Goal: Information Seeking & Learning: Learn about a topic

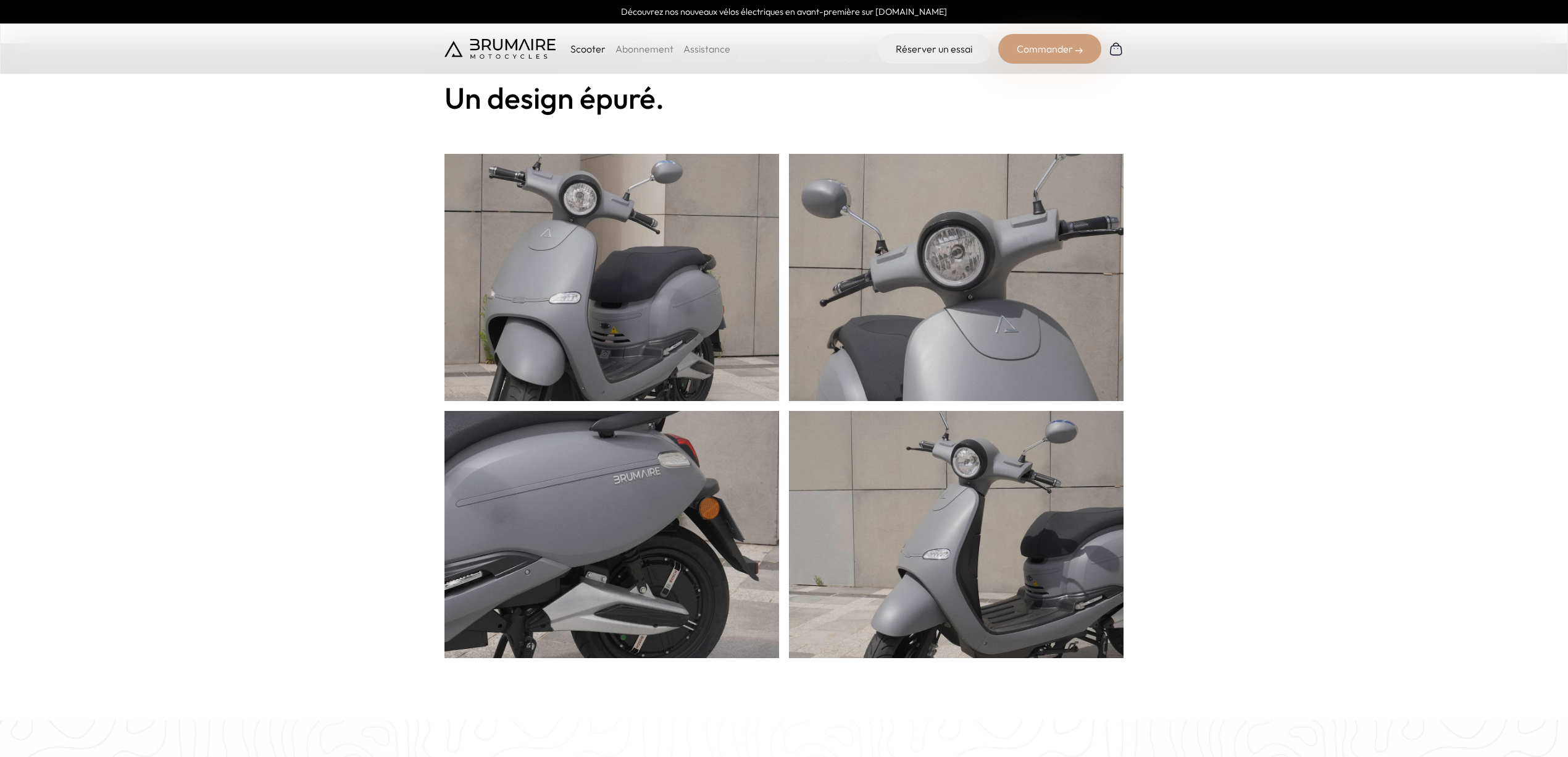
scroll to position [989, 0]
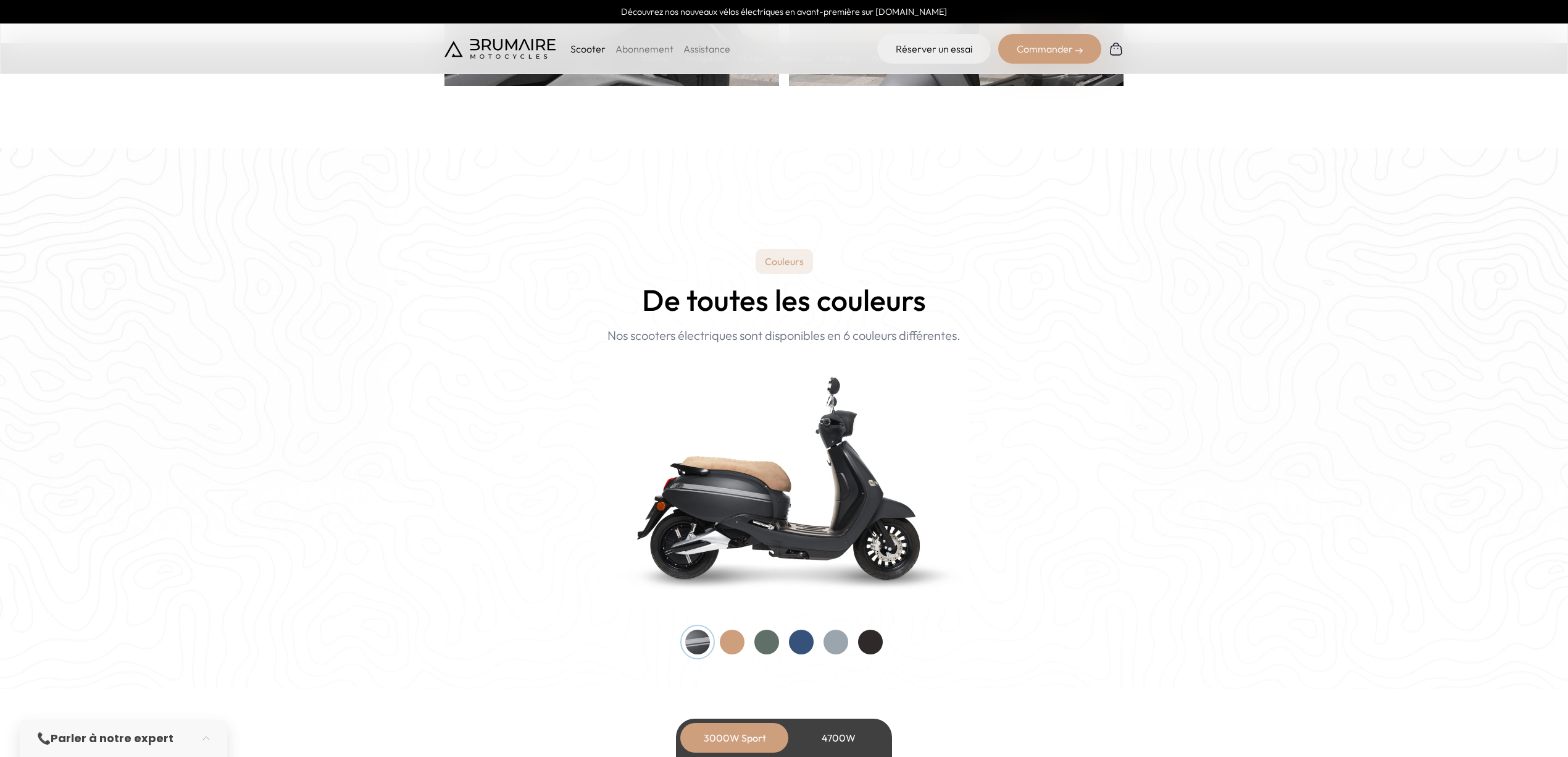
click at [518, 48] on img at bounding box center [500, 48] width 111 height 19
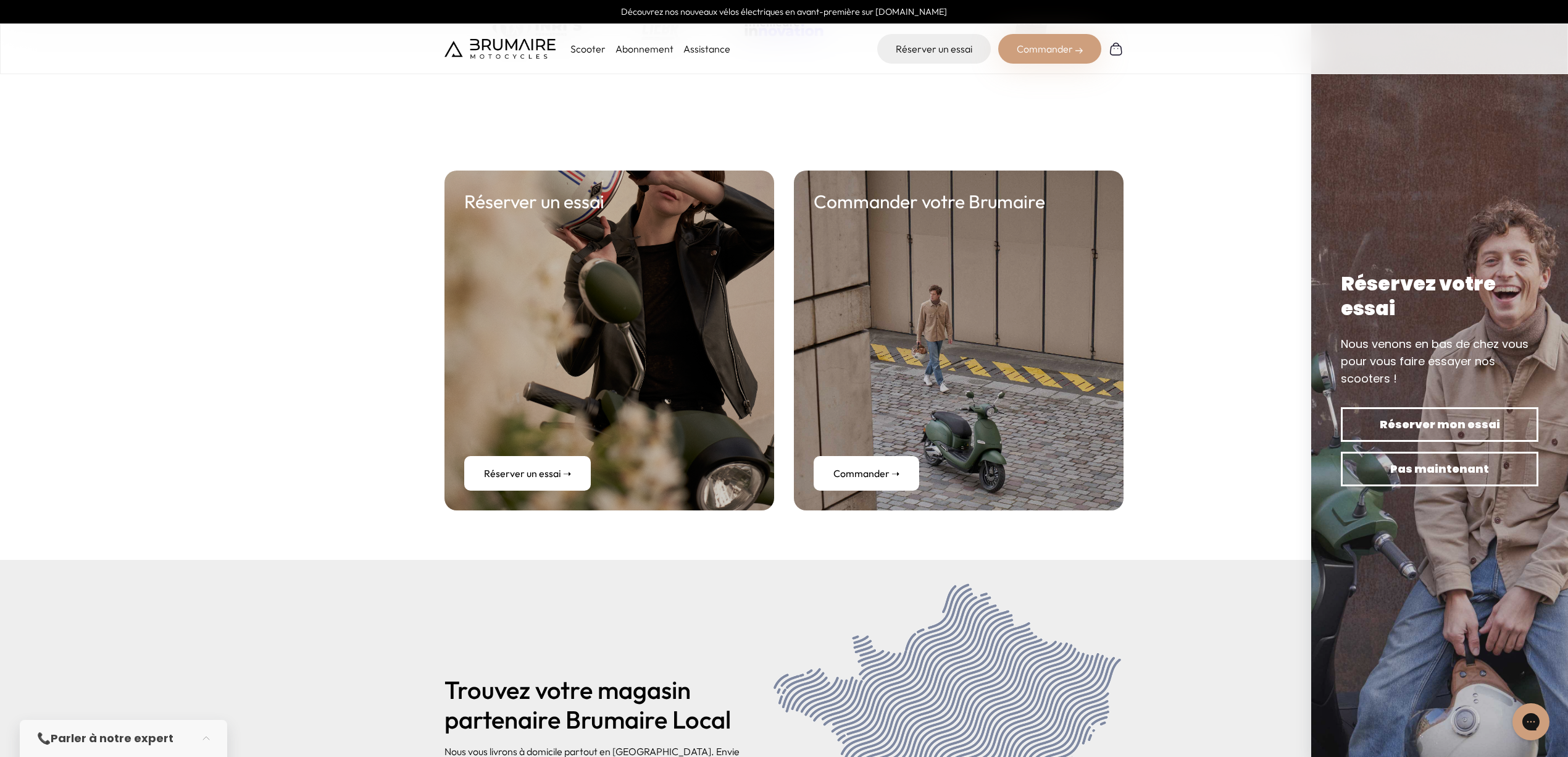
scroll to position [4966, 0]
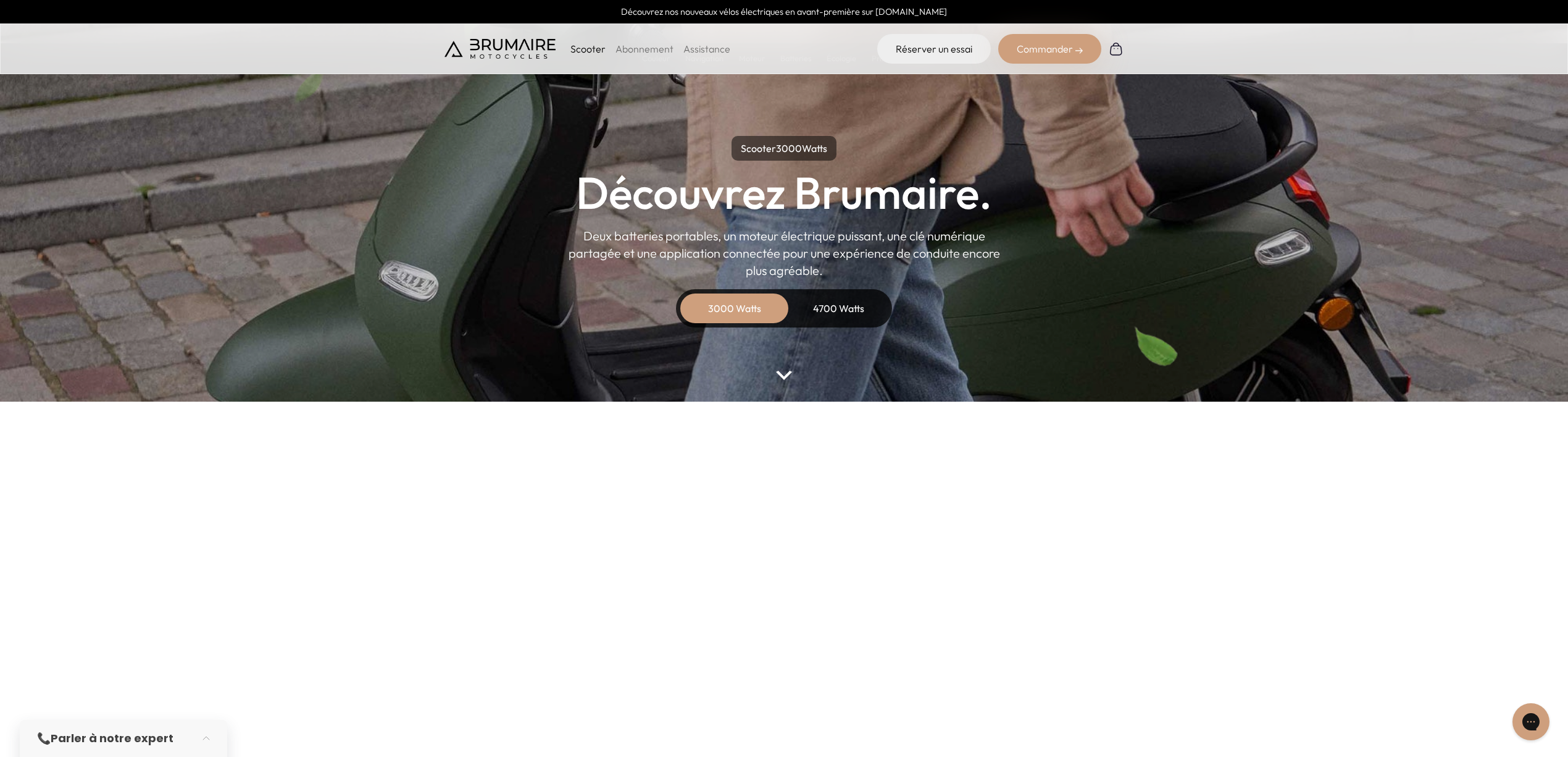
click at [477, 44] on img at bounding box center [500, 48] width 111 height 19
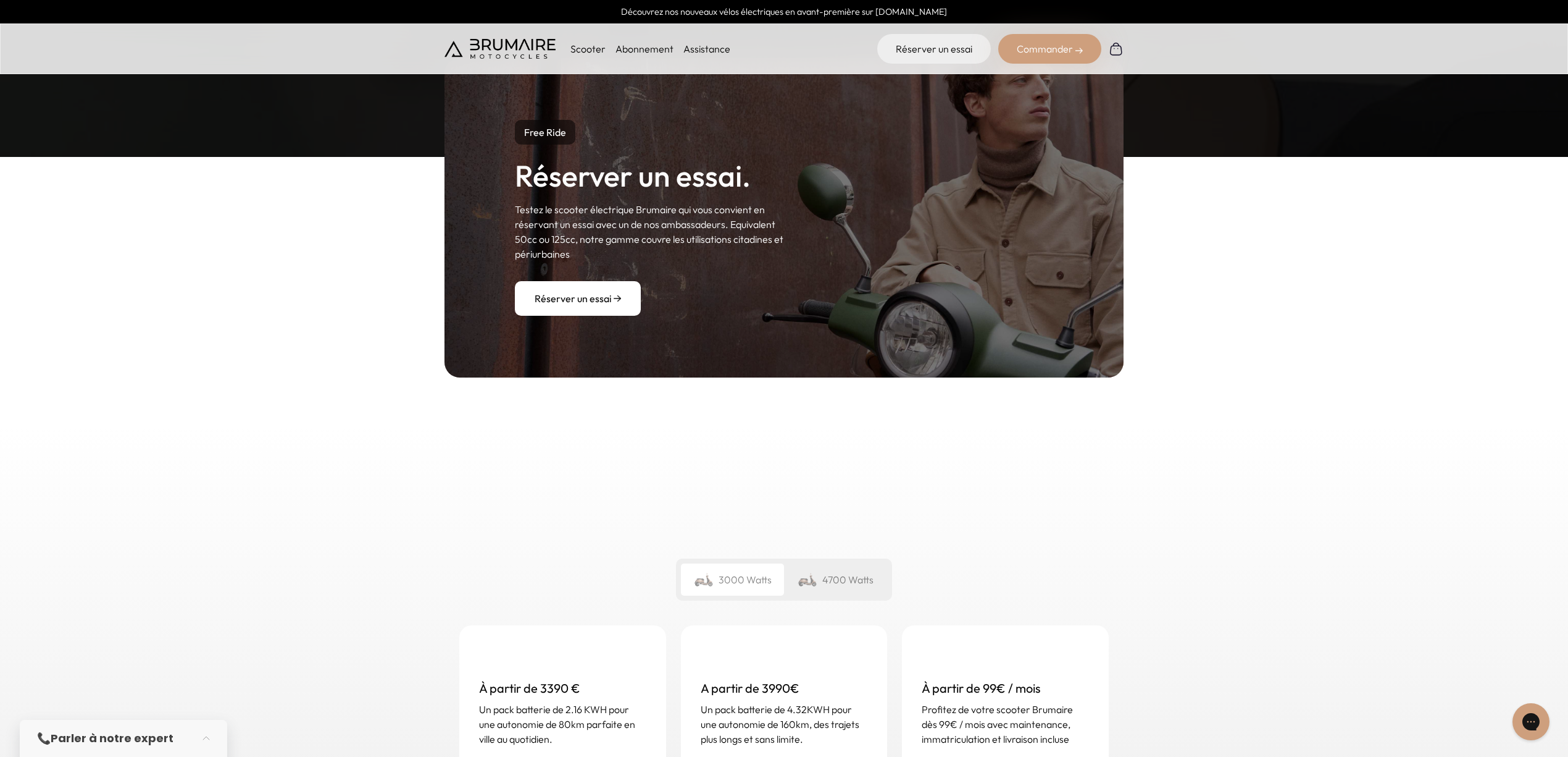
scroll to position [1482, 0]
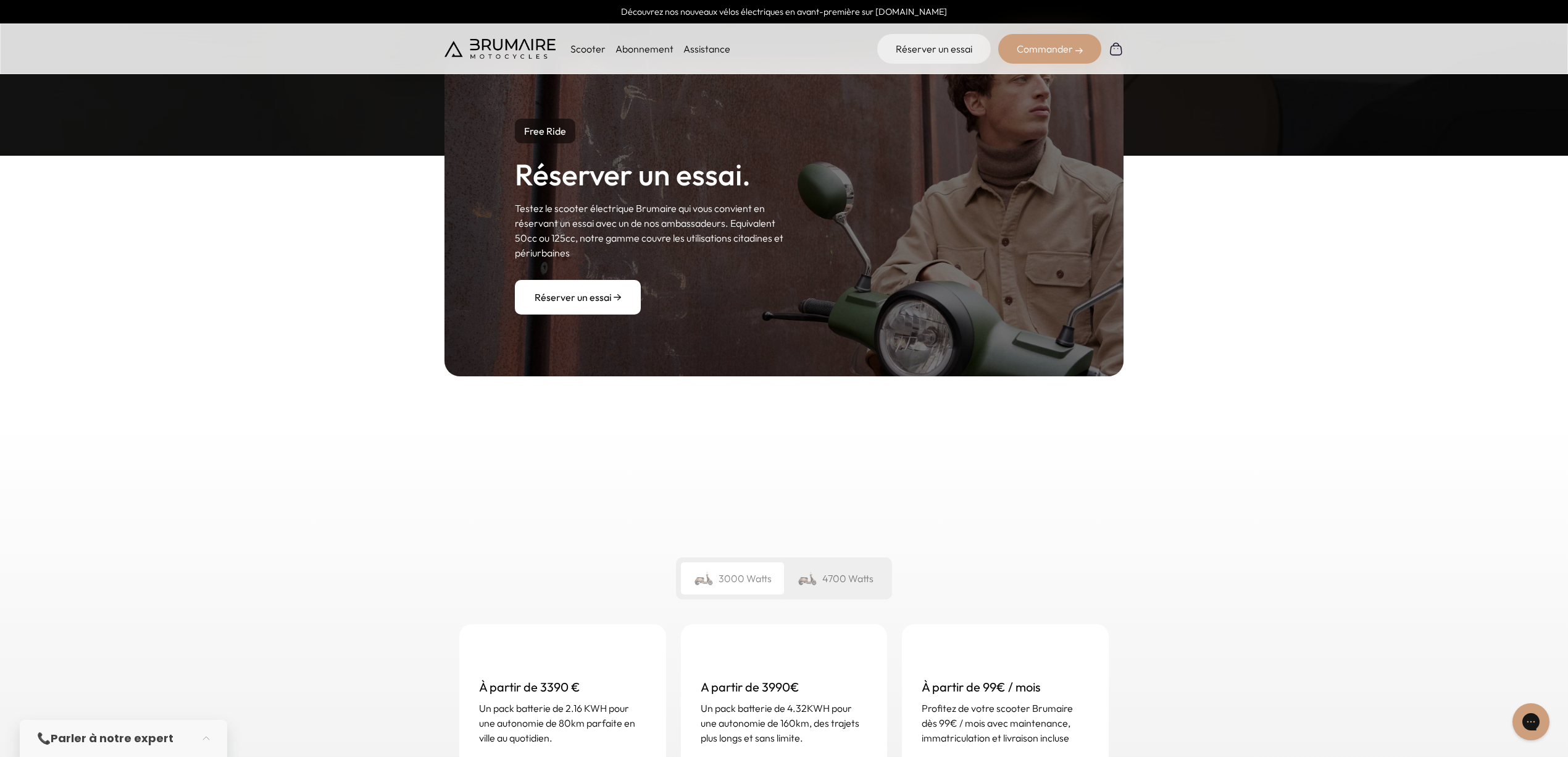
click at [828, 575] on div "4700 Watts" at bounding box center [835, 578] width 103 height 32
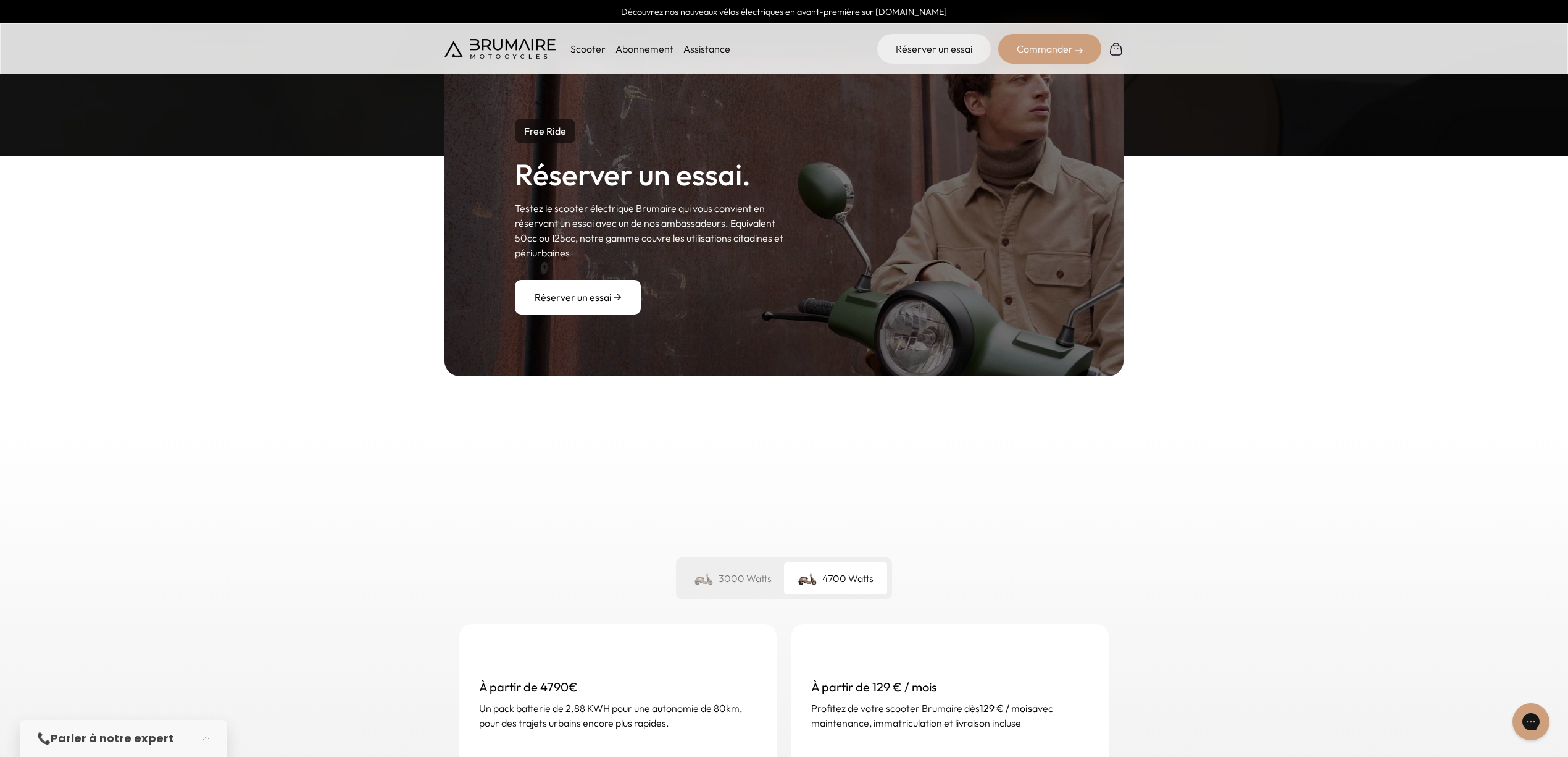
click at [724, 576] on div "3000 Watts" at bounding box center [732, 578] width 103 height 32
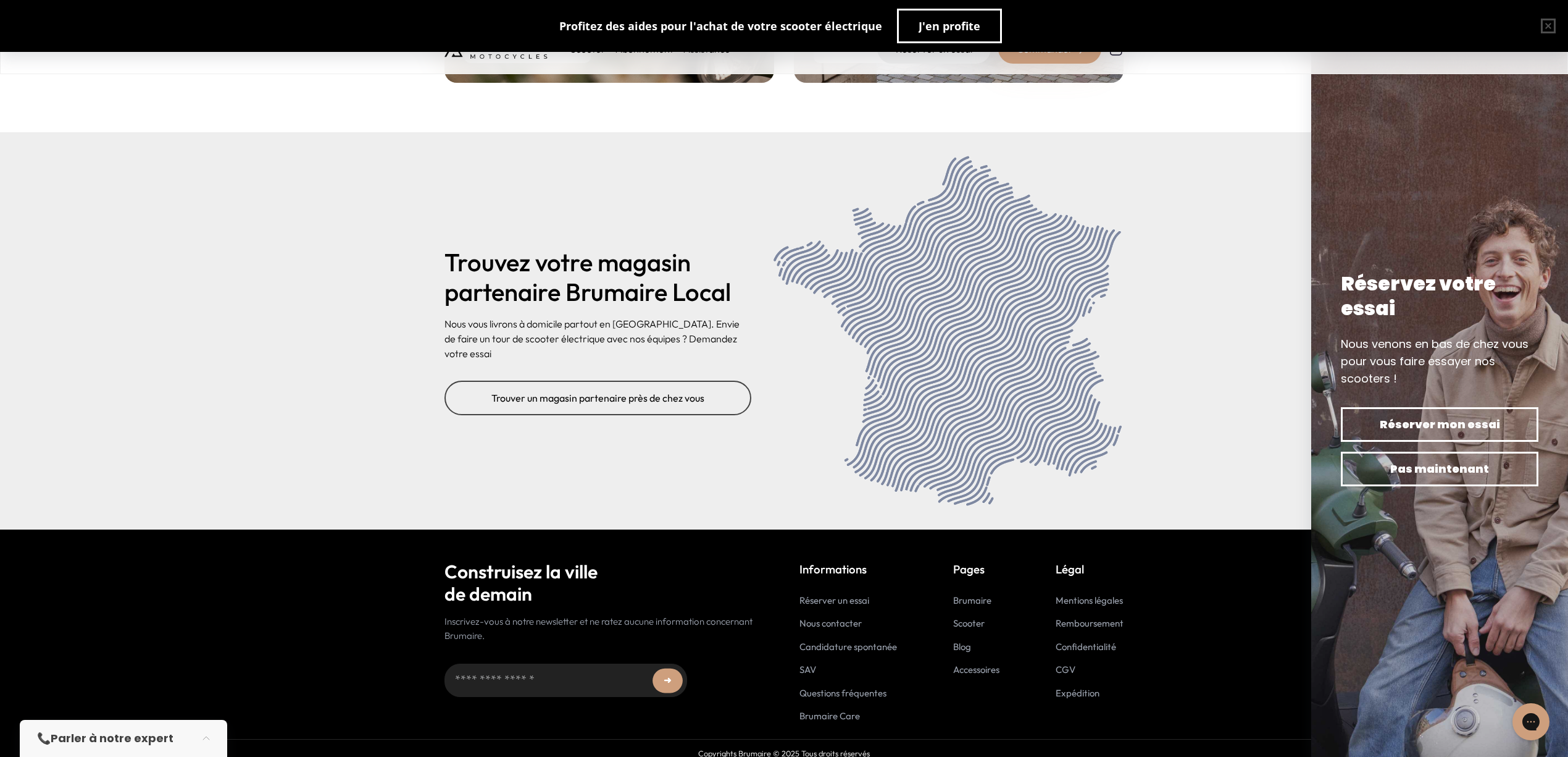
scroll to position [4966, 0]
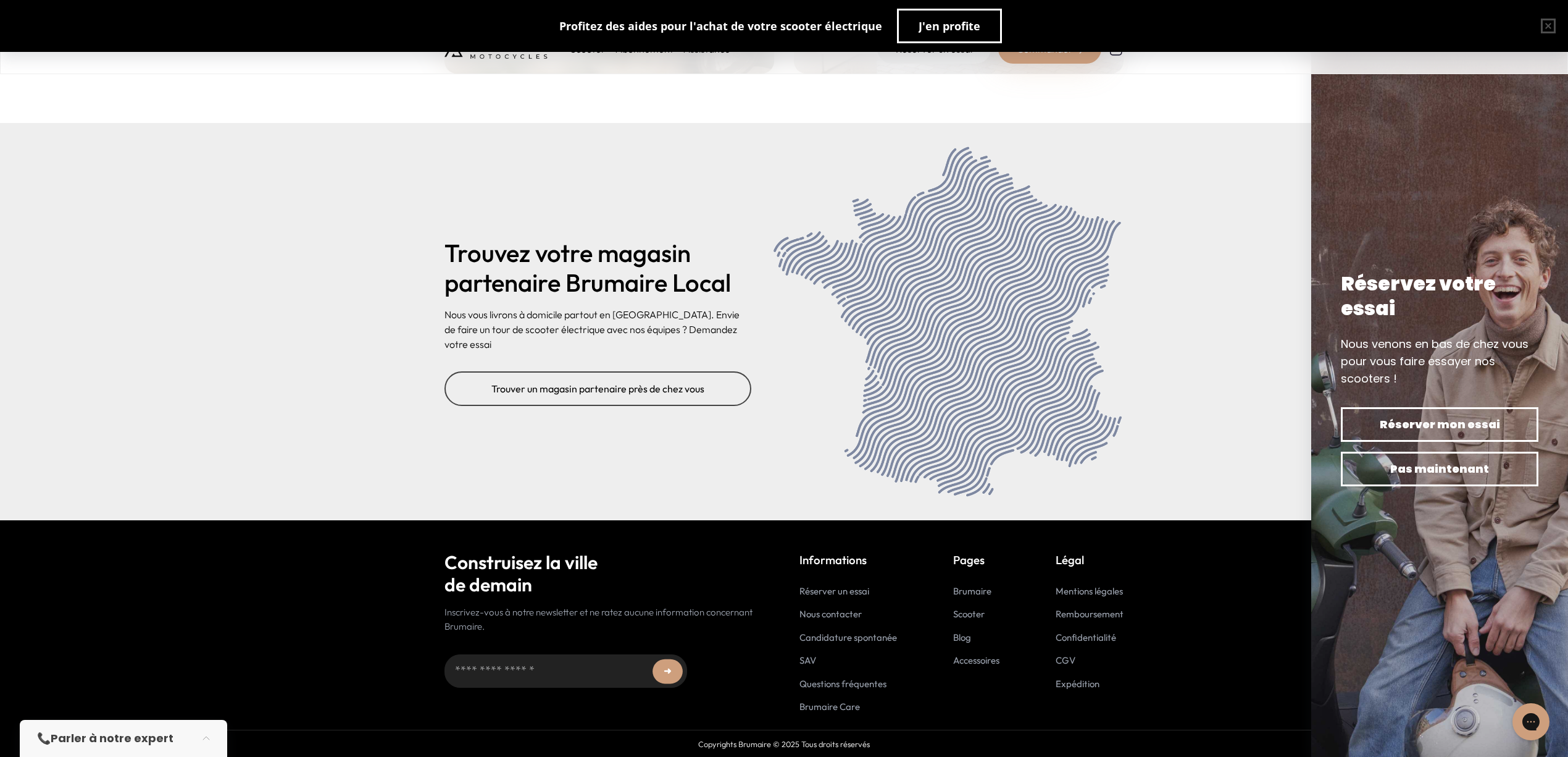
click at [1083, 590] on link "Mentions légales" at bounding box center [1089, 590] width 68 height 12
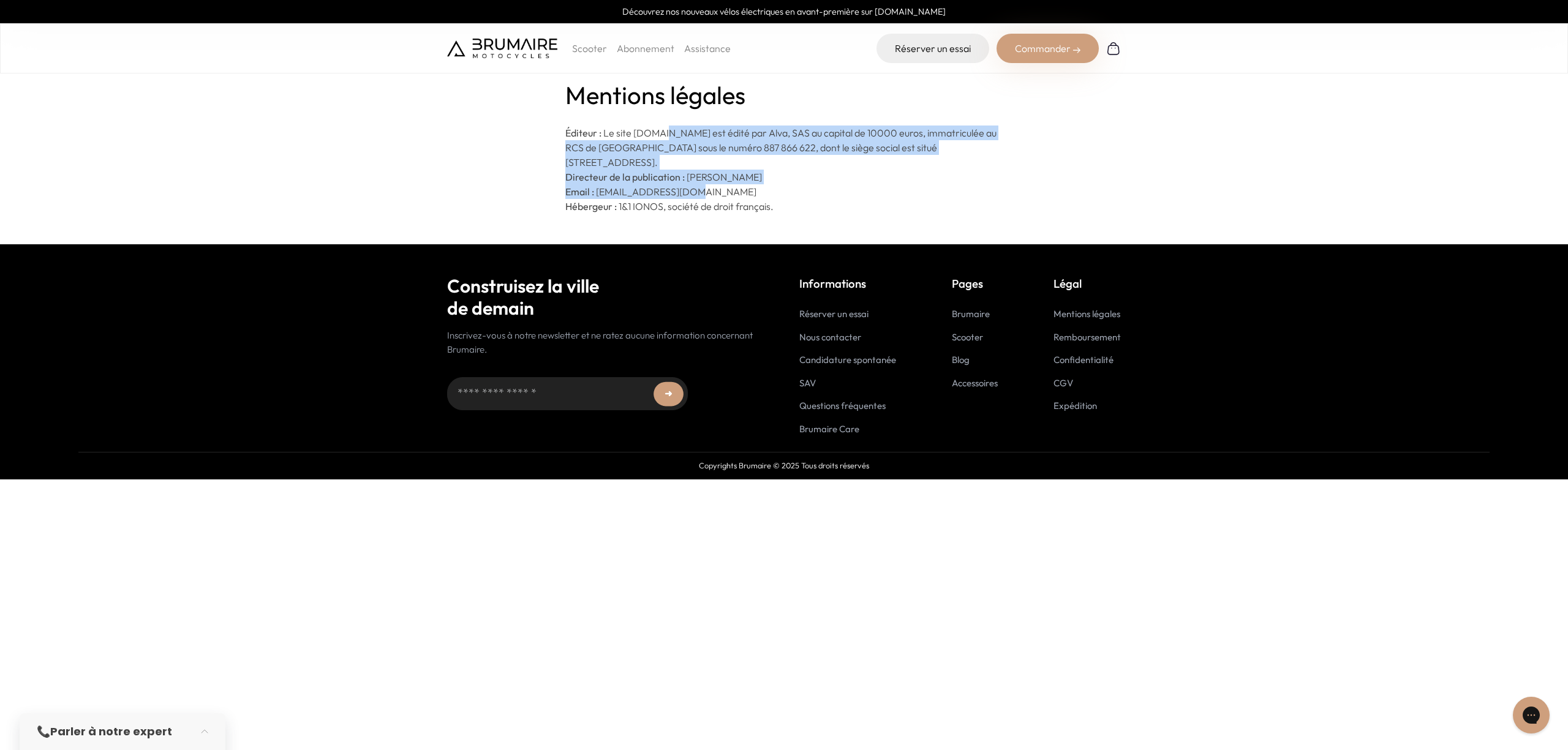
drag, startPoint x: 677, startPoint y: 137, endPoint x: 705, endPoint y: 192, distance: 61.7
click at [705, 192] on div "Éditeur : Le site [DOMAIN_NAME] est édité par Alva, SAS au capital de 10000 …" at bounding box center [784, 170] width 438 height 88
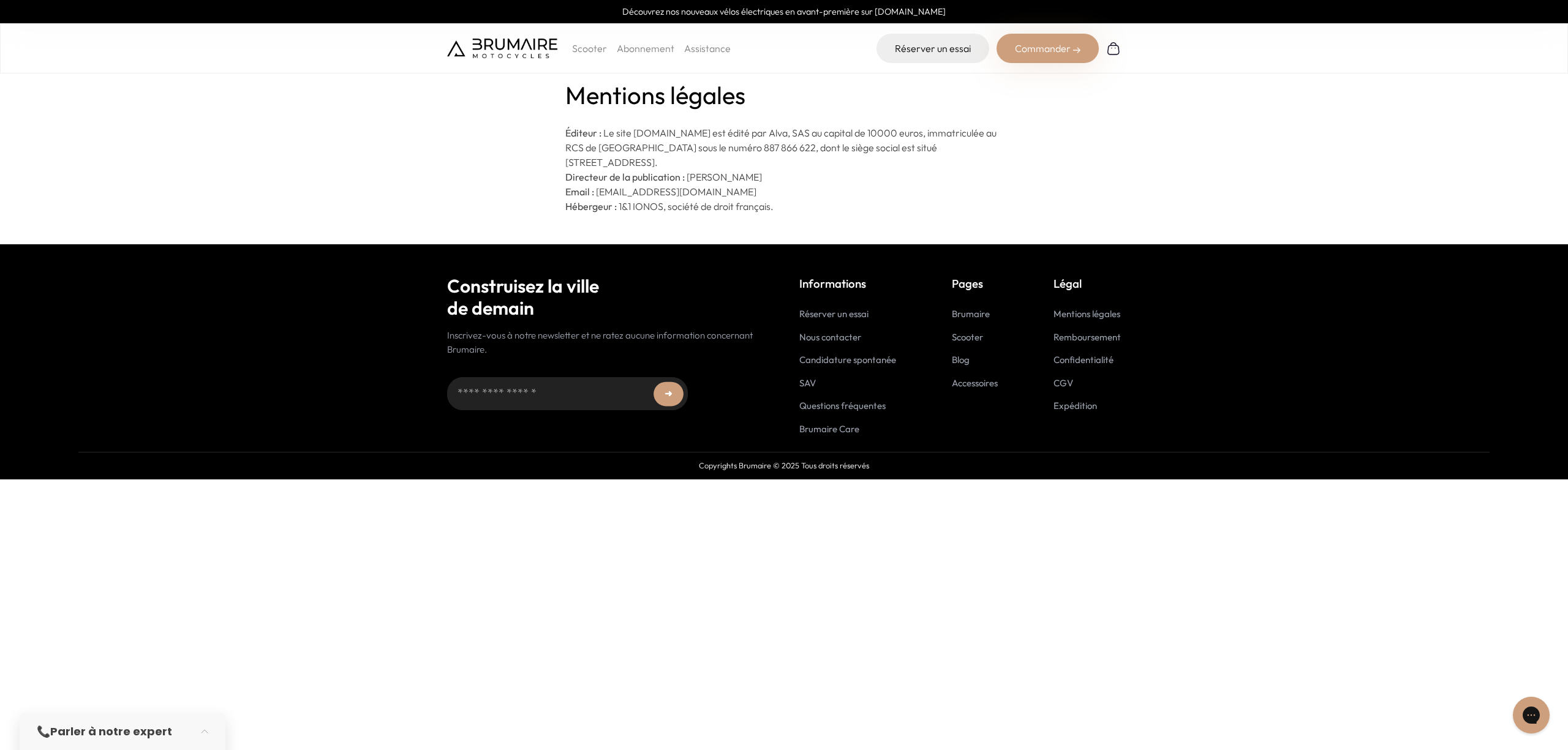
click at [721, 199] on p "Hébergeur : 1&1 IONOS, société de droit français." at bounding box center [784, 207] width 438 height 15
click at [1096, 360] on link "Confidentialité" at bounding box center [1083, 359] width 60 height 12
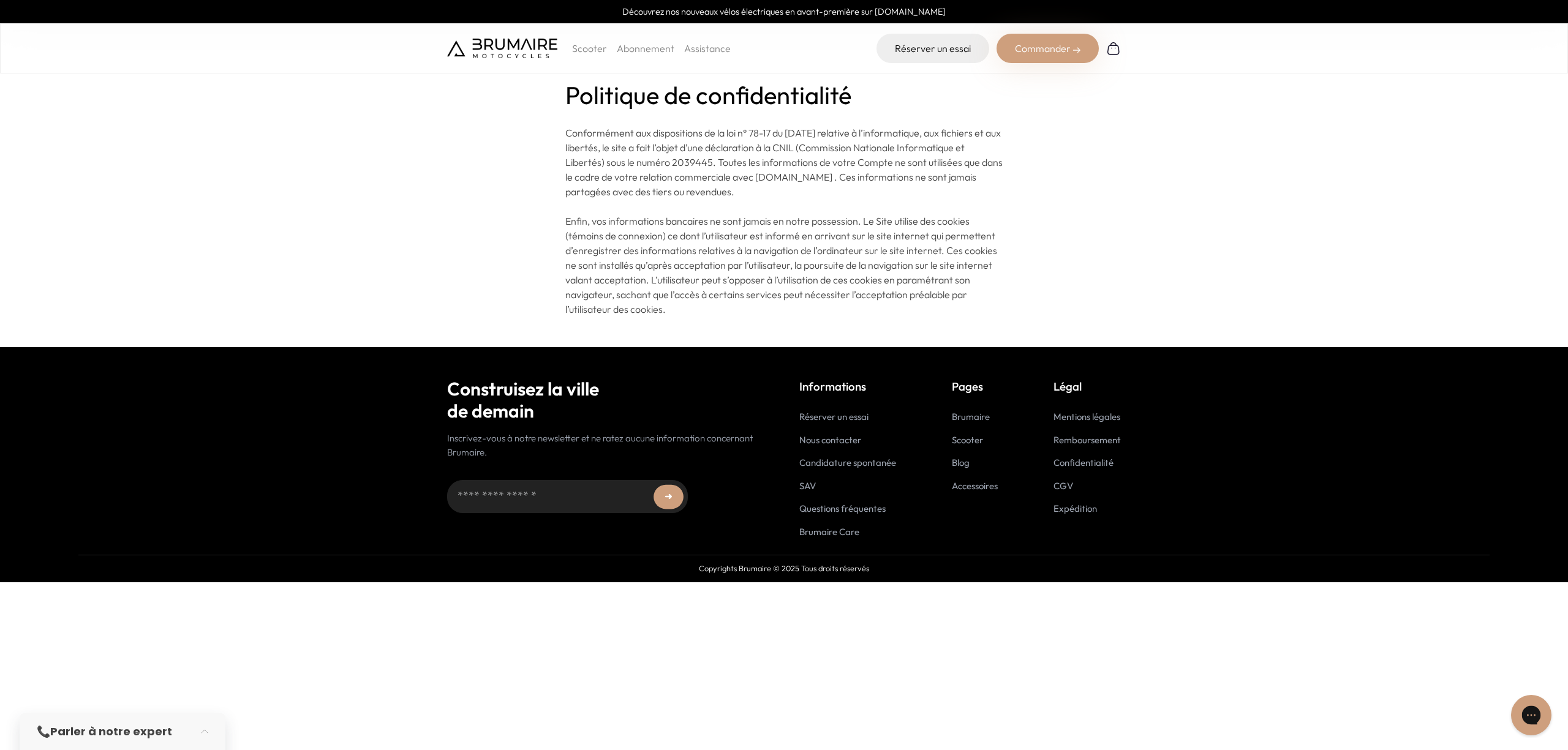
click at [1525, 704] on div "Gorgias live chat" at bounding box center [1530, 714] width 27 height 27
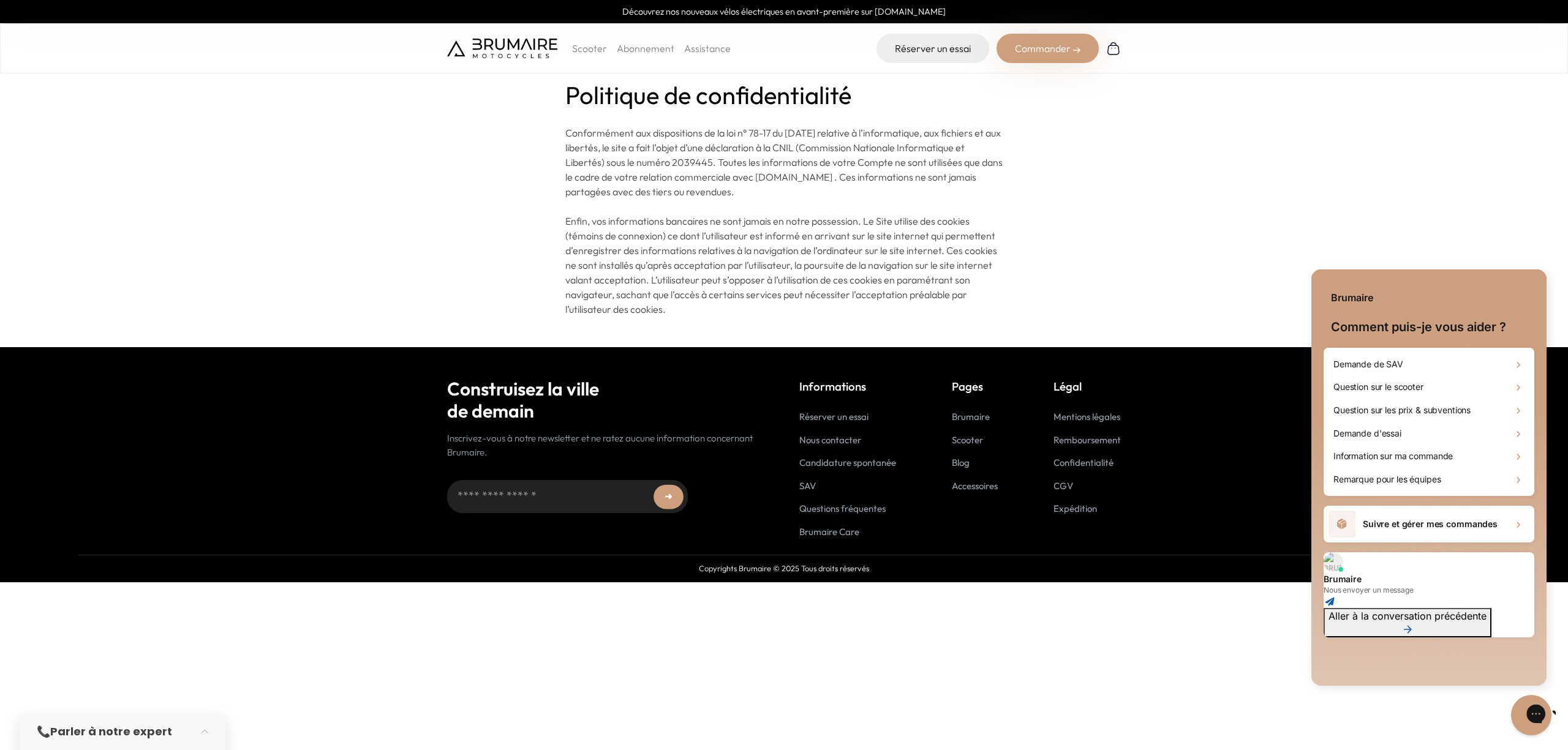
click at [1567, 723] on div "Gorgias live chat" at bounding box center [1578, 714] width 14 height 17
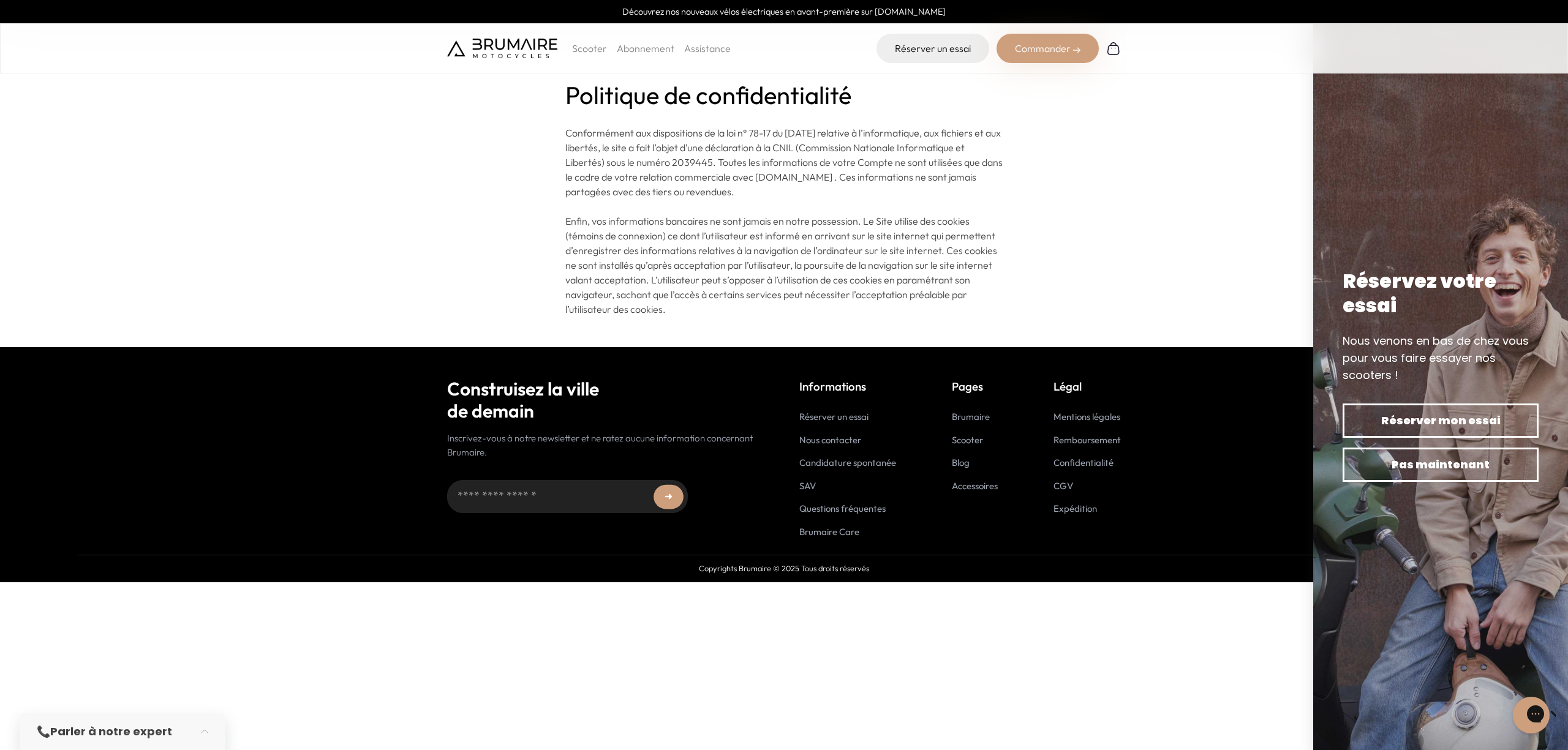
click at [1393, 148] on img at bounding box center [1439, 375] width 254 height 750
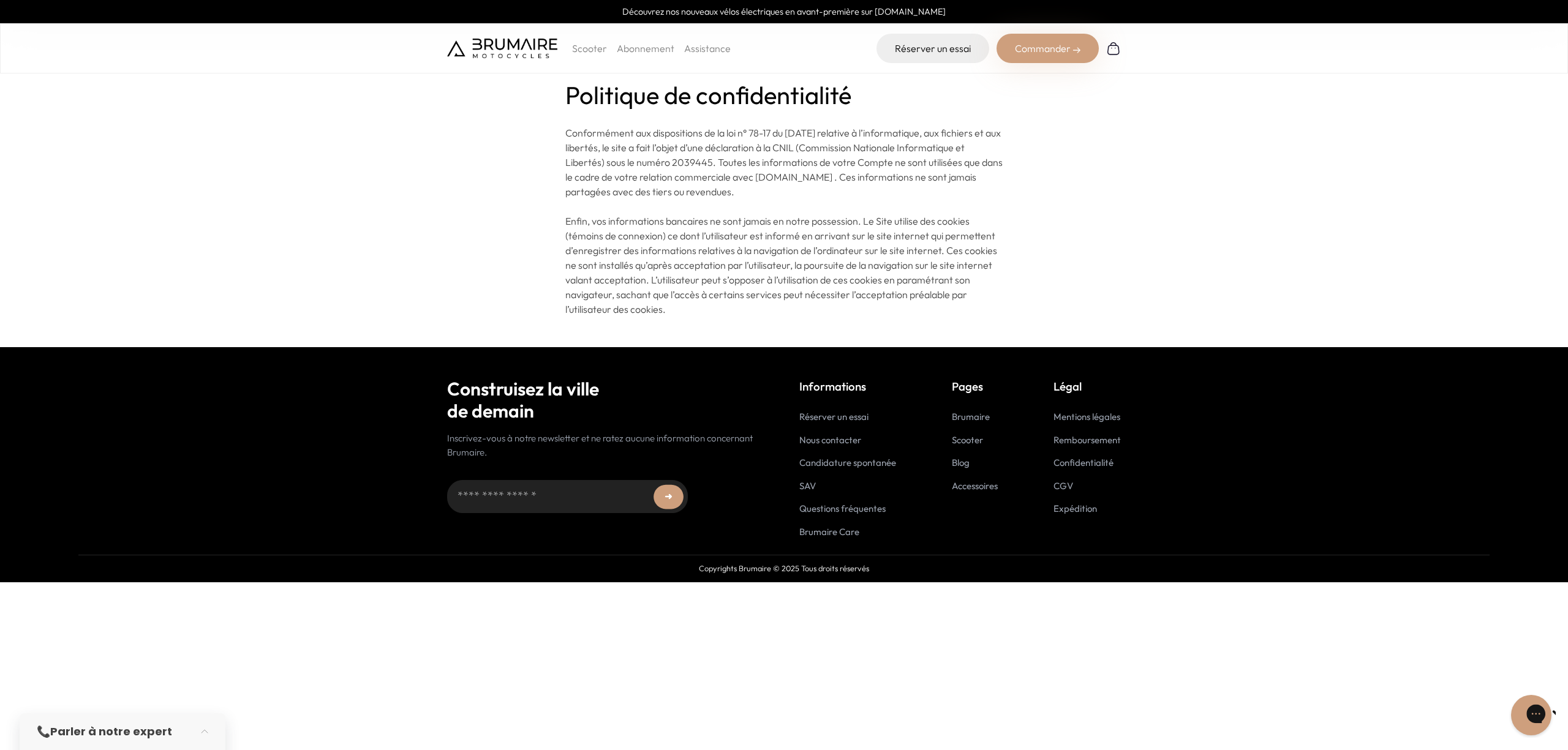
click at [1567, 719] on icon "Gorgias live chat" at bounding box center [1578, 712] width 14 height 14
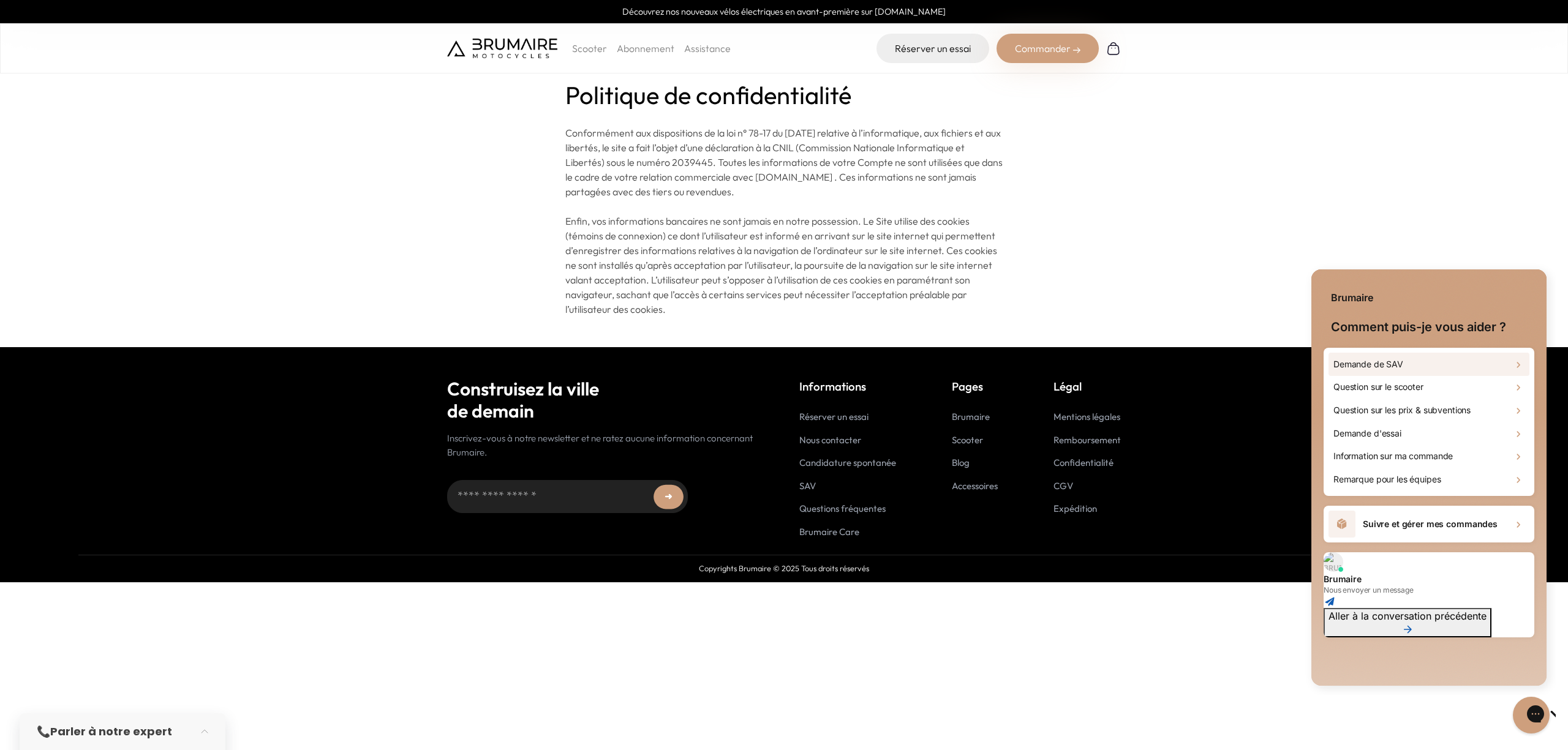
click at [1515, 364] on icon at bounding box center [1517, 364] width 12 height 12
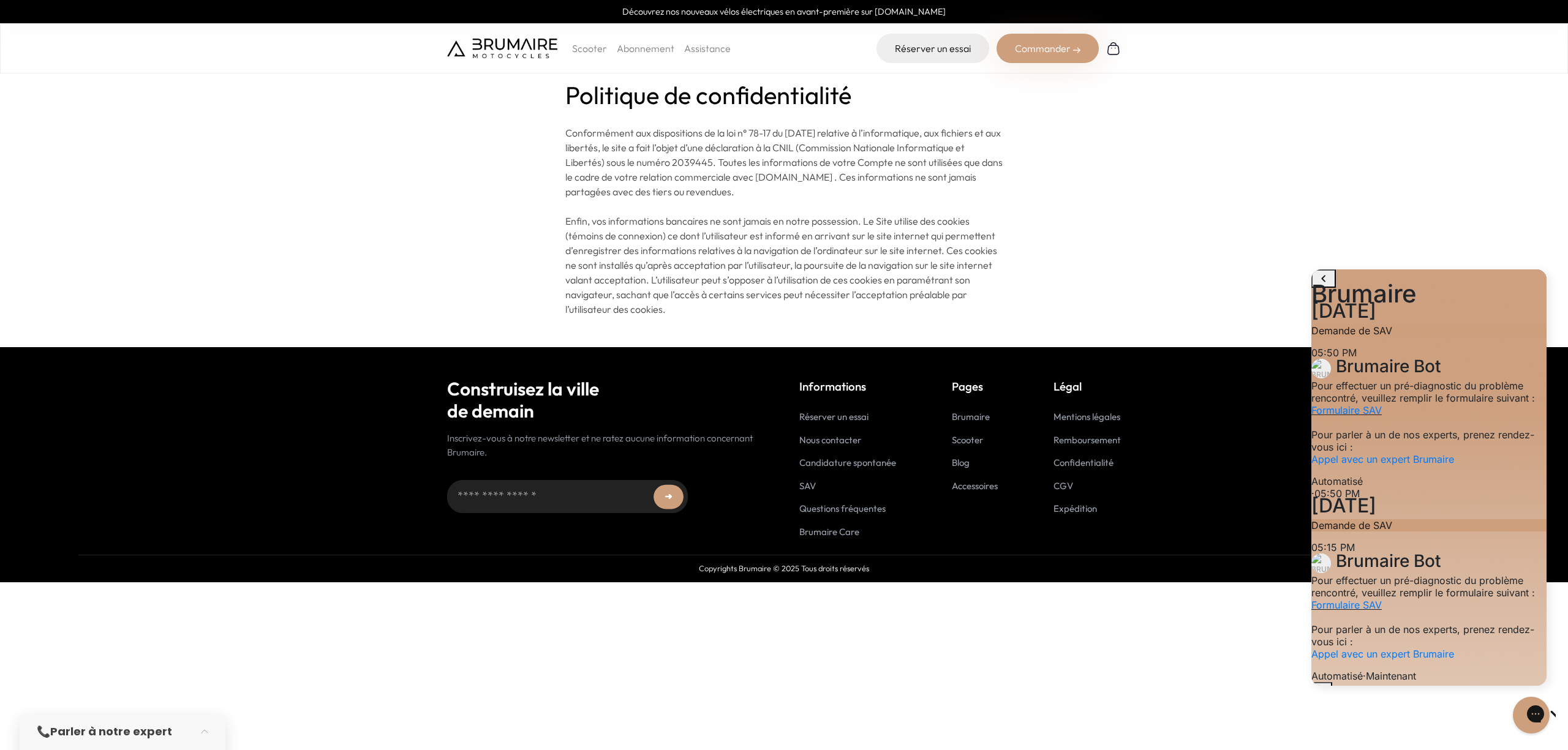
scroll to position [175, 0]
click at [1444, 647] on link "Appel avec un expert Brumaire" at bounding box center [1382, 653] width 142 height 12
click at [1320, 285] on icon "go to home page" at bounding box center [1324, 278] width 15 height 15
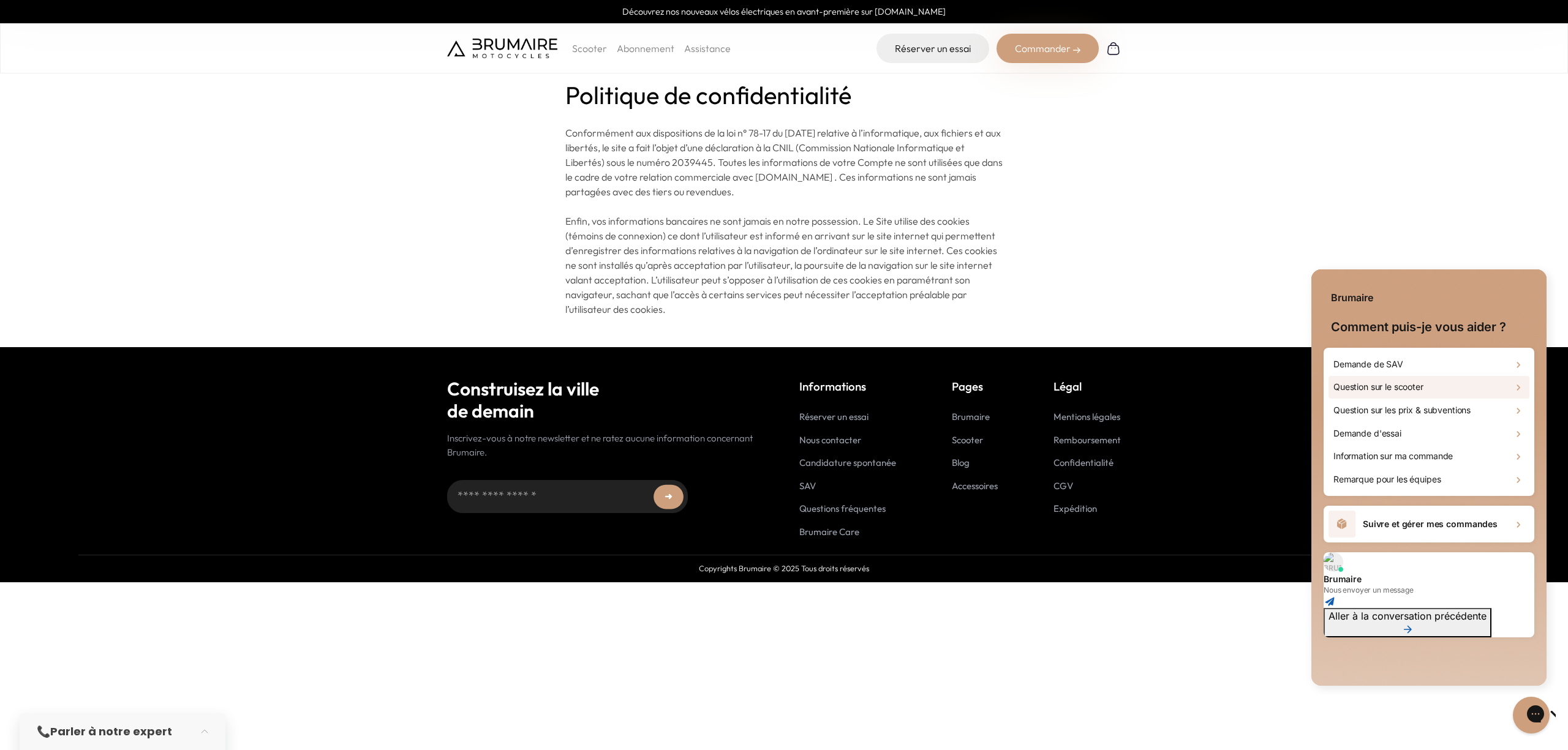
click at [1388, 392] on h1 "Question sur le scooter" at bounding box center [1378, 386] width 90 height 12
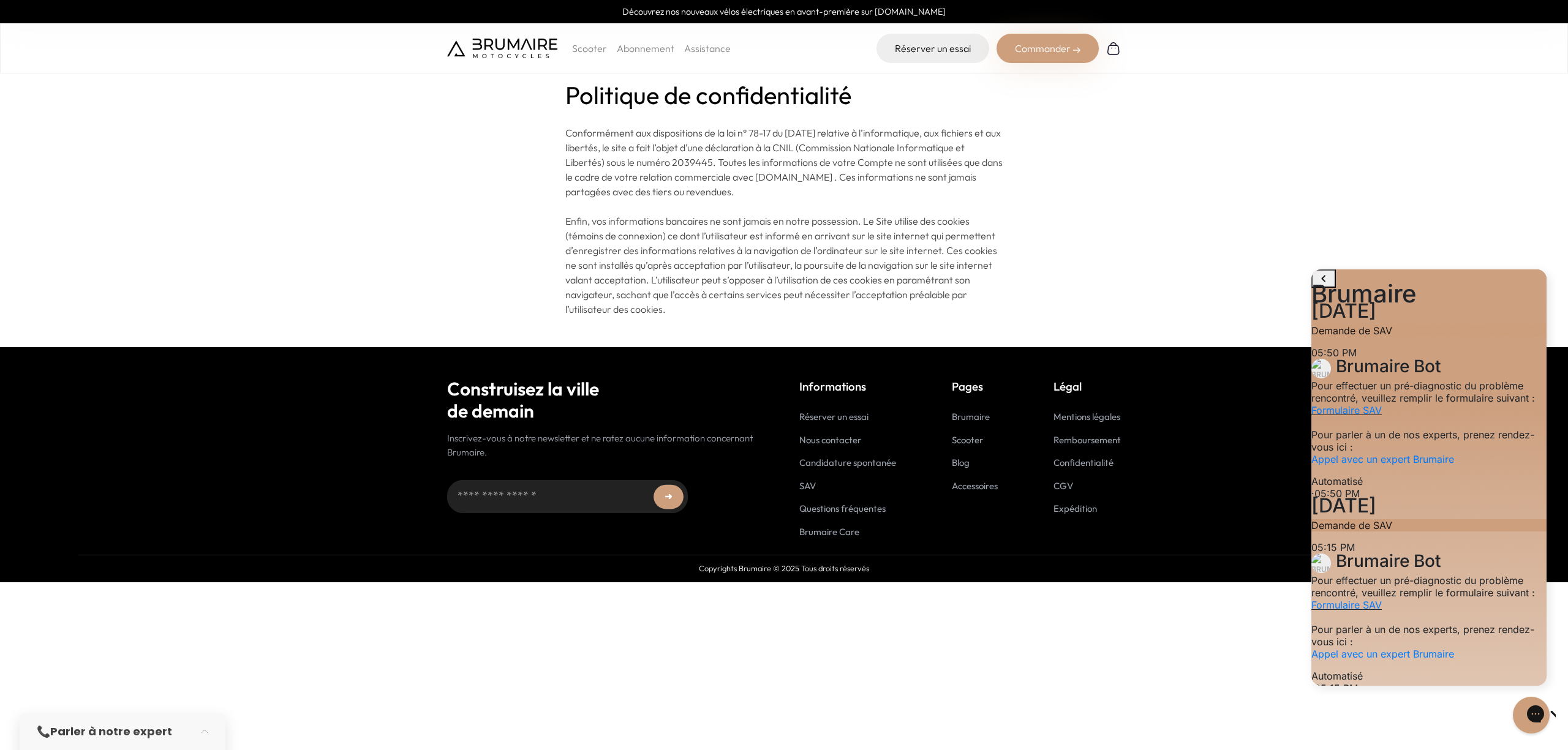
scroll to position [291, 0]
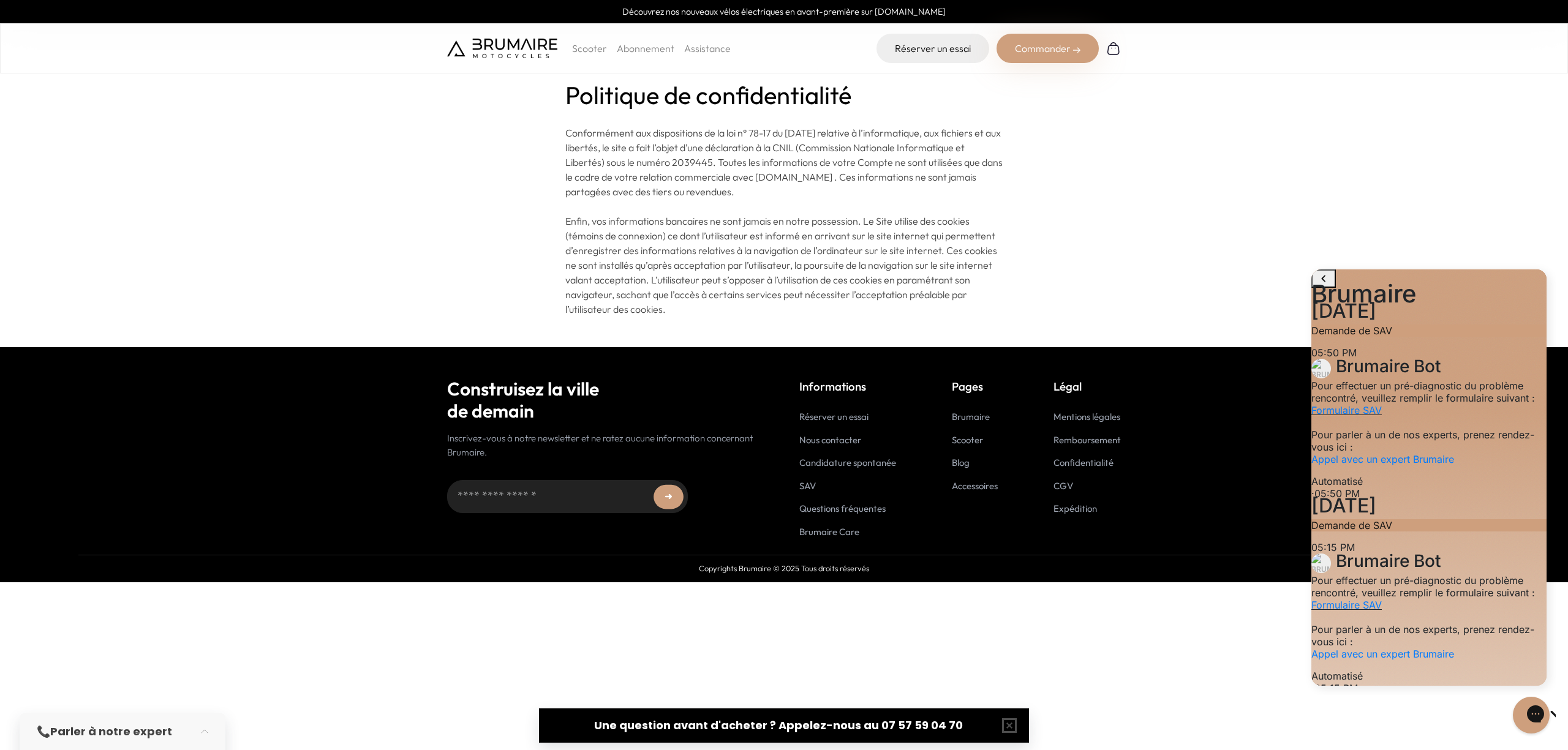
click at [1322, 274] on div "Brumaire" at bounding box center [1428, 284] width 235 height 30
click at [1327, 285] on icon "go to home page" at bounding box center [1324, 278] width 15 height 15
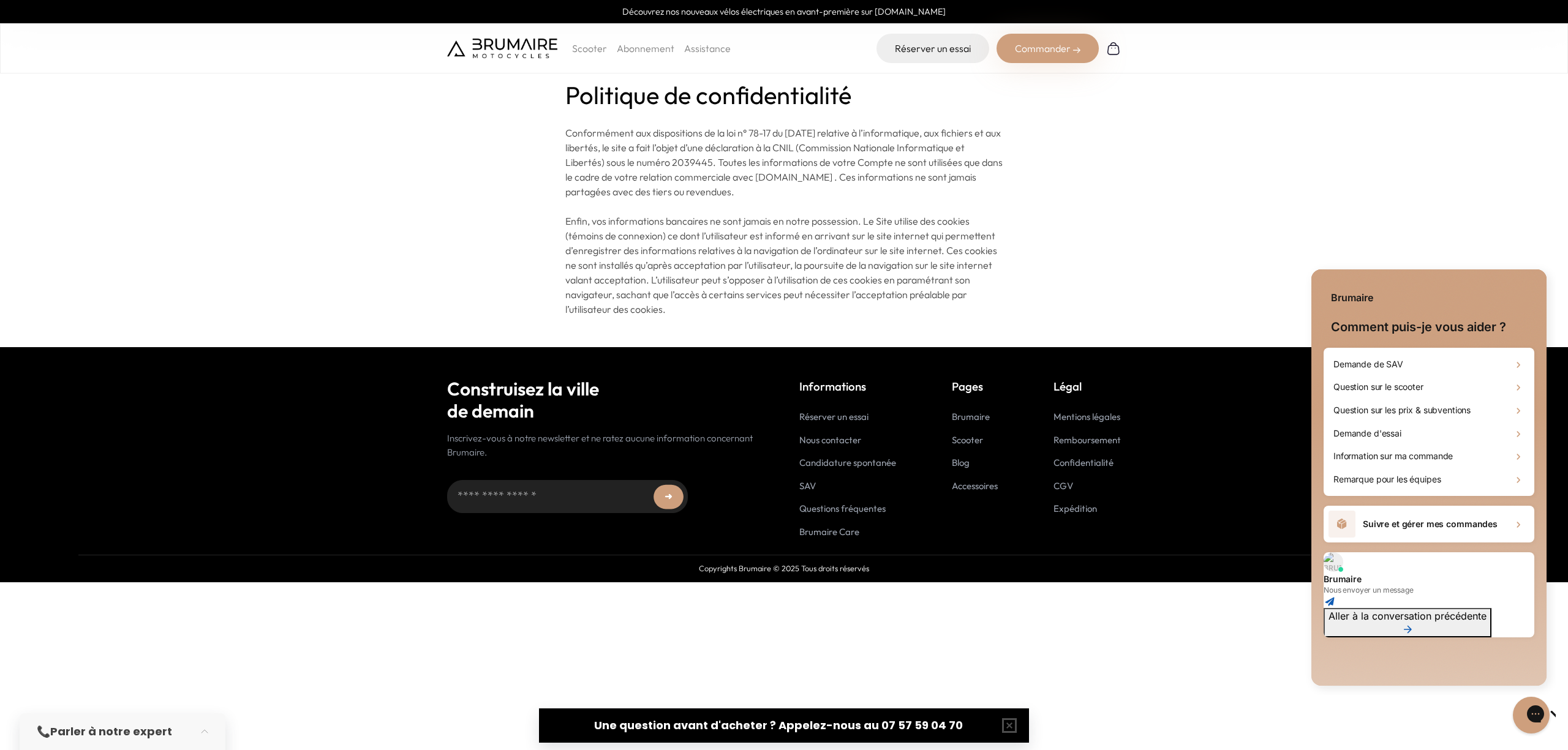
click at [1340, 252] on body "Découvrez nos nouveaux vélos électriques en avant-première sur cycles.brumaire.…" at bounding box center [784, 375] width 1568 height 750
click at [1567, 715] on div "Gorgias live chat" at bounding box center [1578, 714] width 14 height 17
